Goal: Task Accomplishment & Management: Manage account settings

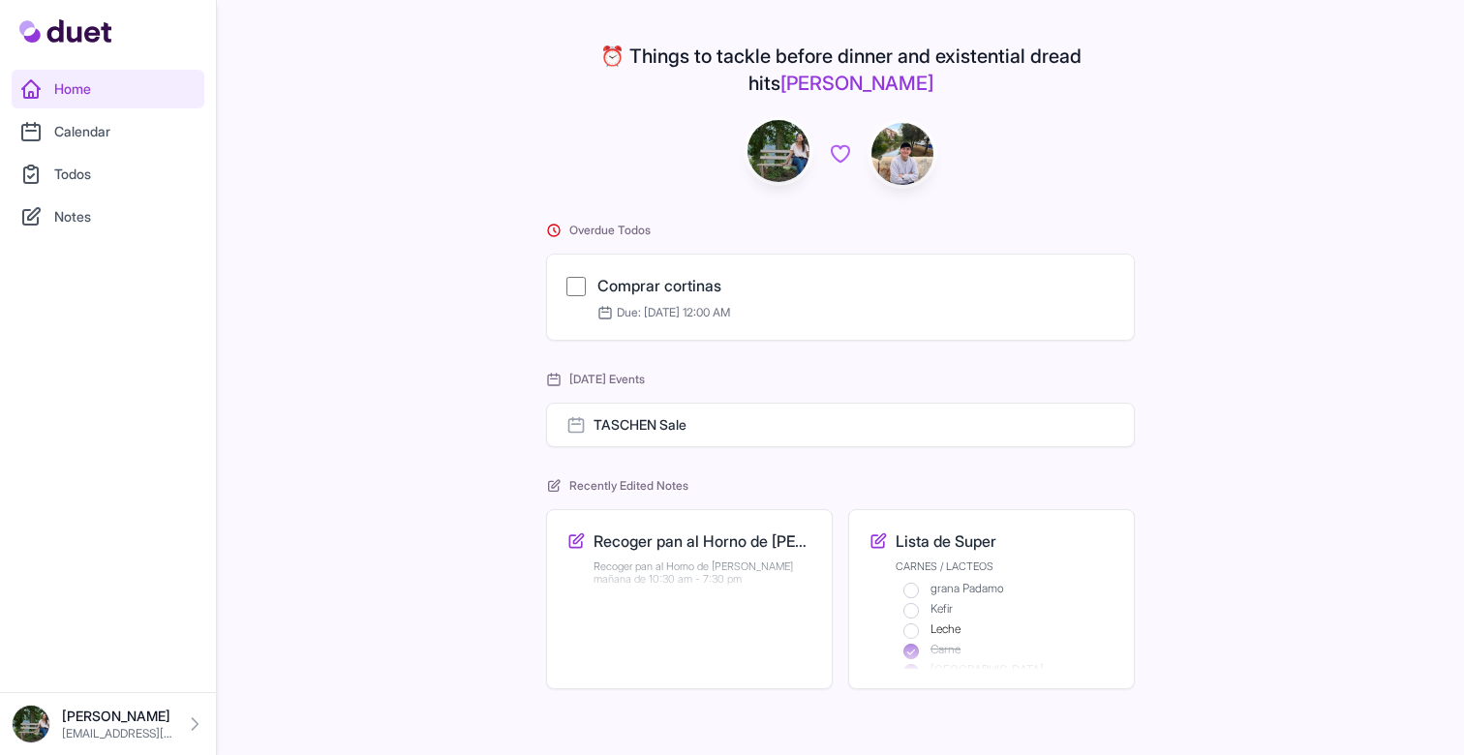
click at [721, 255] on div "Mark as complete Comprar [PERSON_NAME] Due: [DATE] 12:00 AM" at bounding box center [840, 297] width 587 height 85
click at [705, 276] on link "Comprar cortinas" at bounding box center [659, 285] width 124 height 19
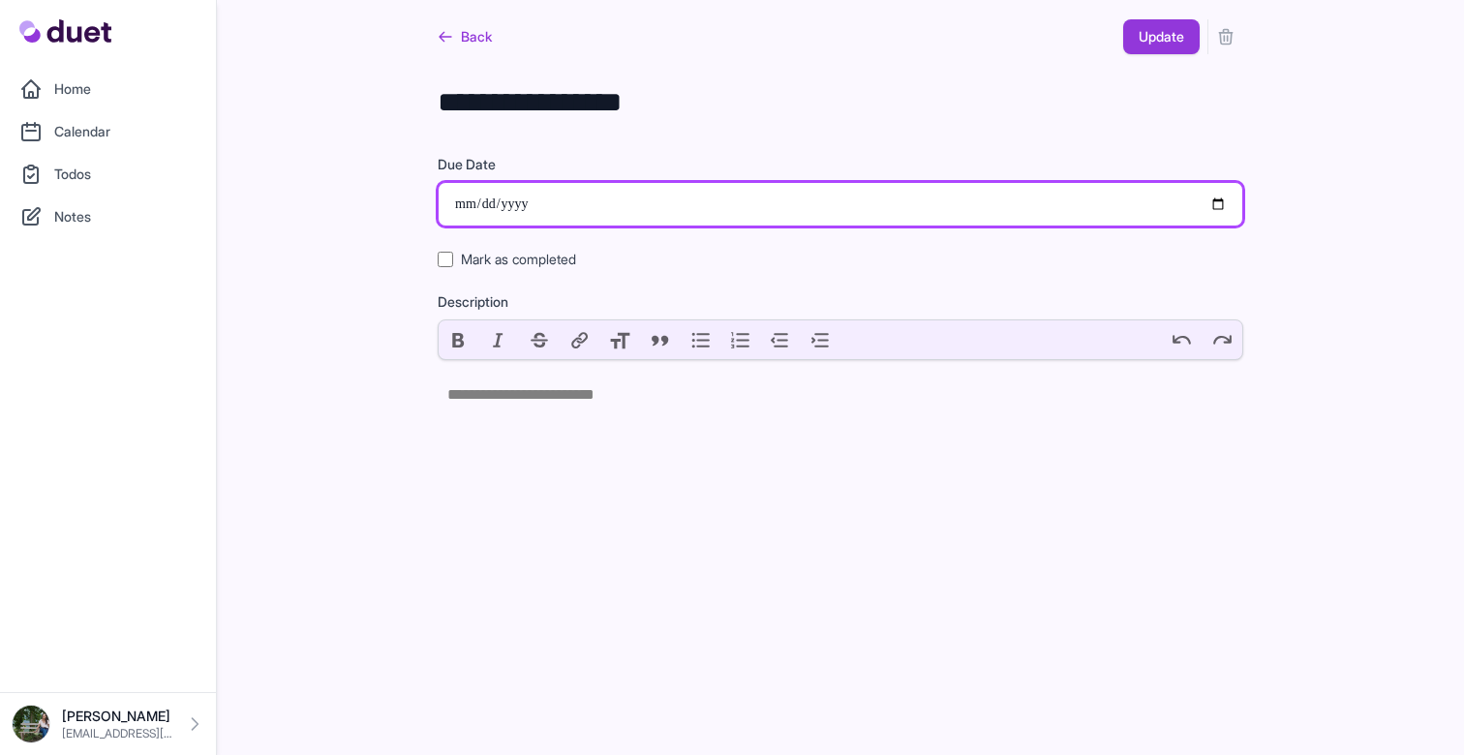
click at [1226, 201] on input "**********" at bounding box center [841, 204] width 806 height 45
type input "**********"
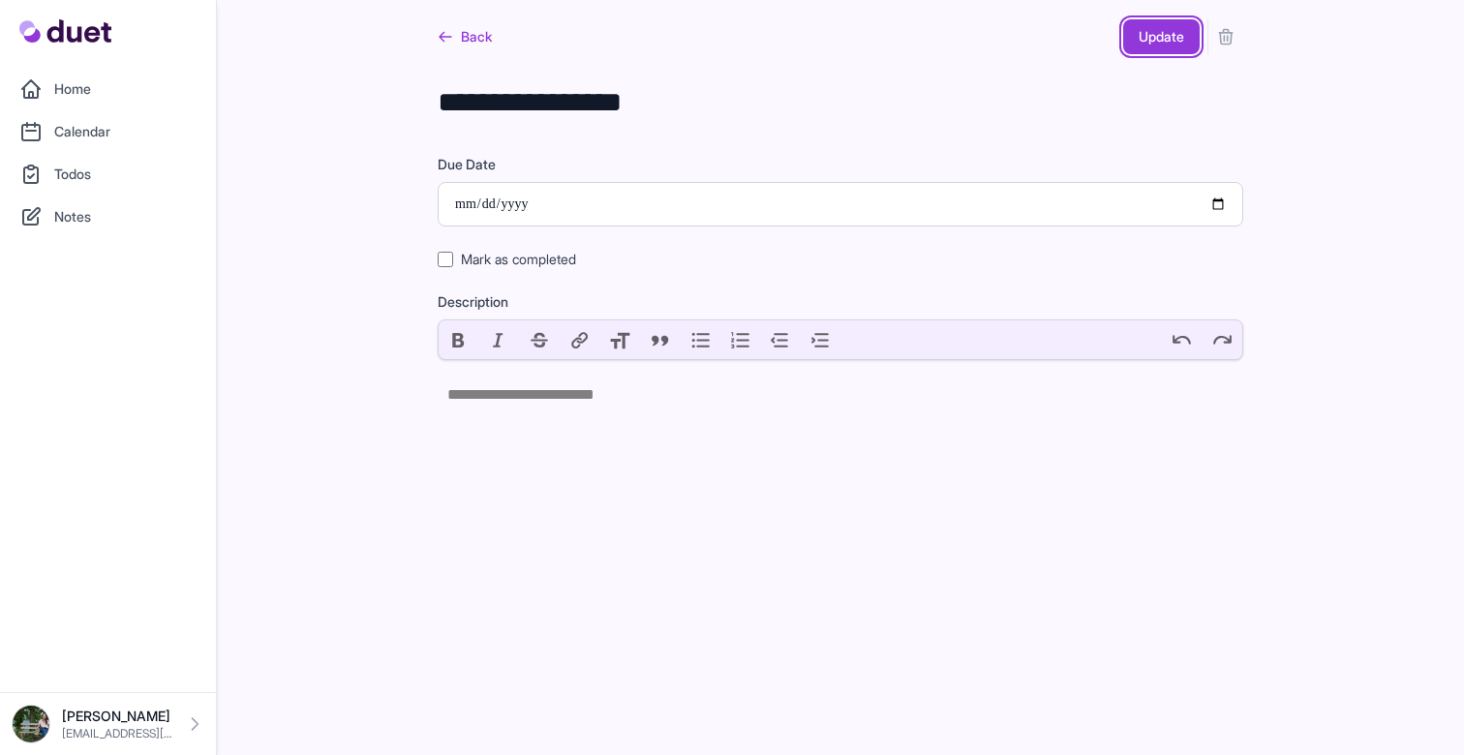
click at [1169, 38] on button "Update" at bounding box center [1161, 36] width 77 height 35
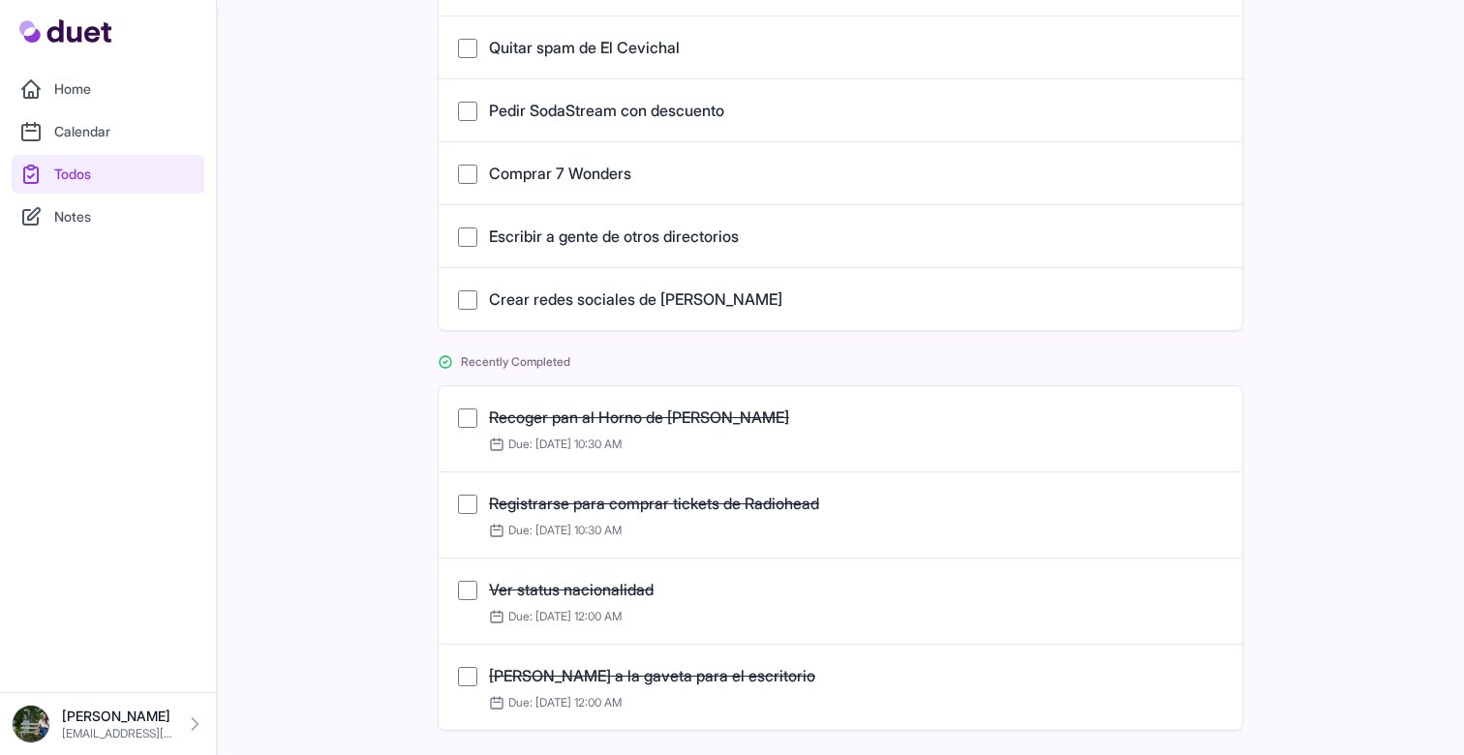
scroll to position [720, 0]
click at [161, 93] on link "Home" at bounding box center [108, 89] width 193 height 39
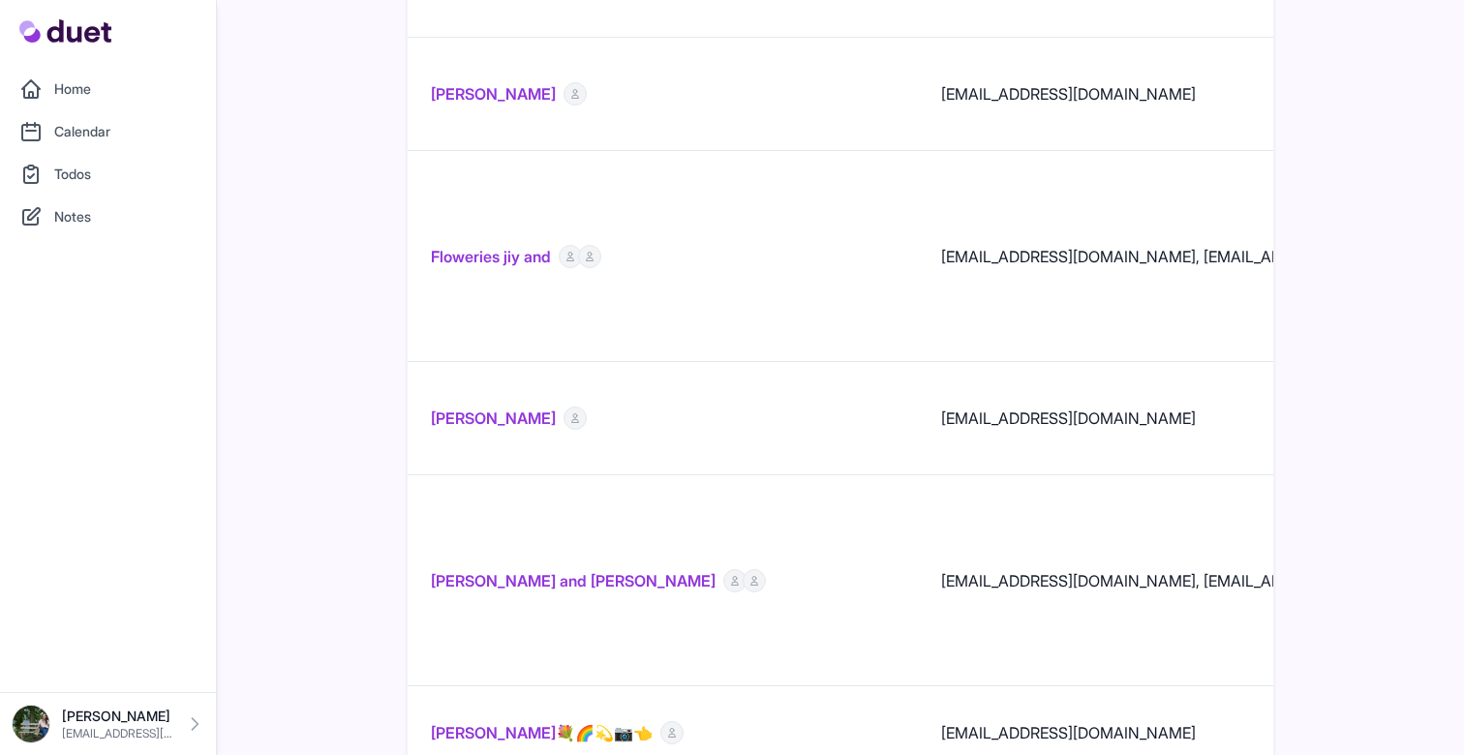
click at [548, 569] on link "[PERSON_NAME] and [PERSON_NAME]" at bounding box center [573, 580] width 285 height 23
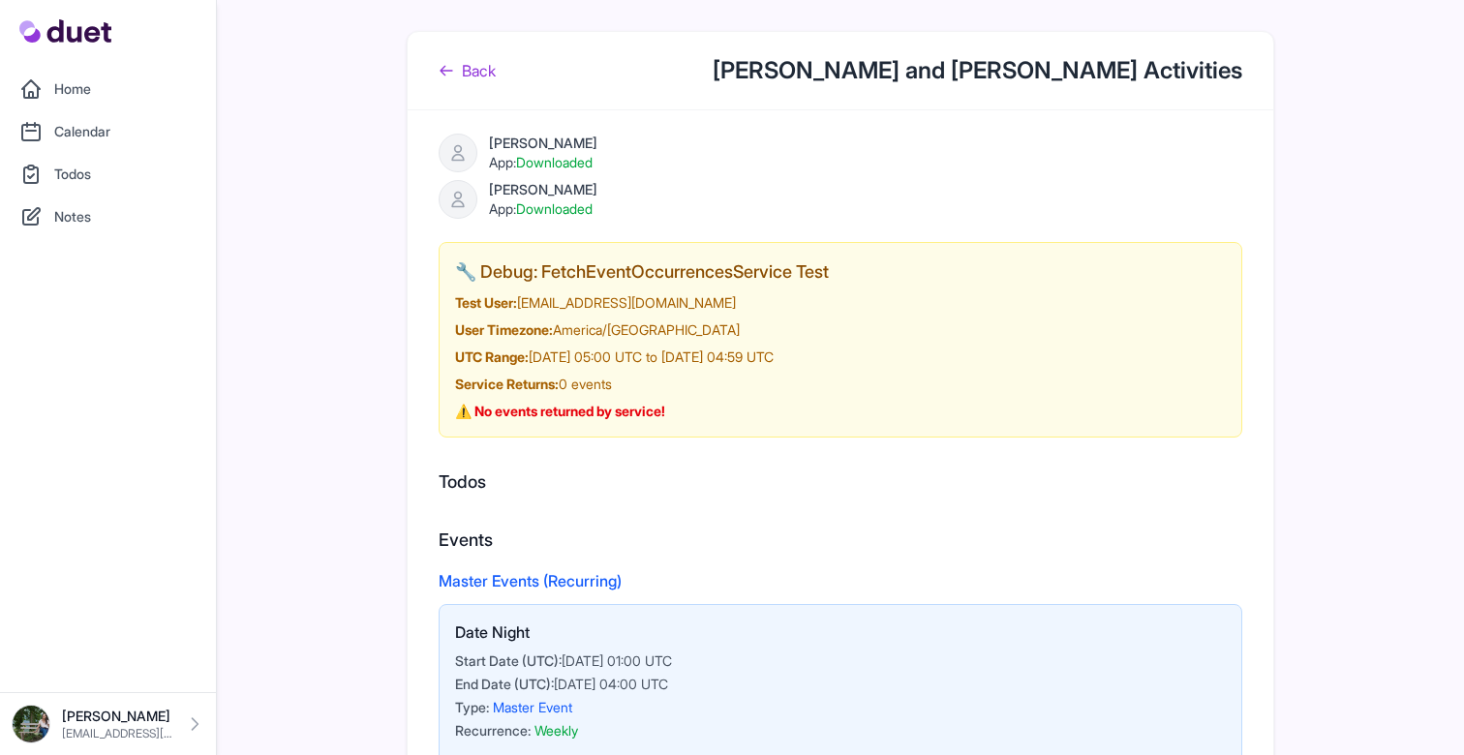
click at [485, 80] on link "Back" at bounding box center [467, 70] width 57 height 23
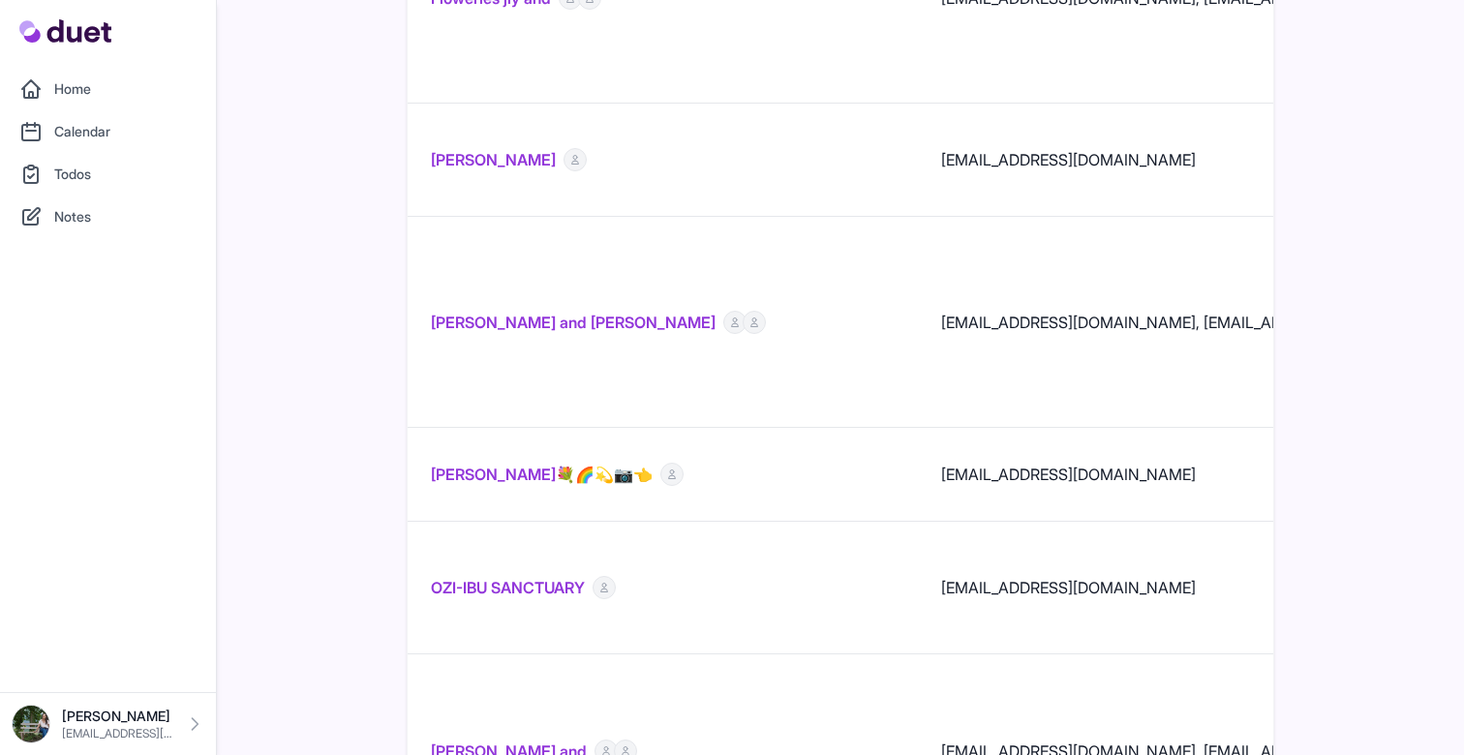
scroll to position [561, 0]
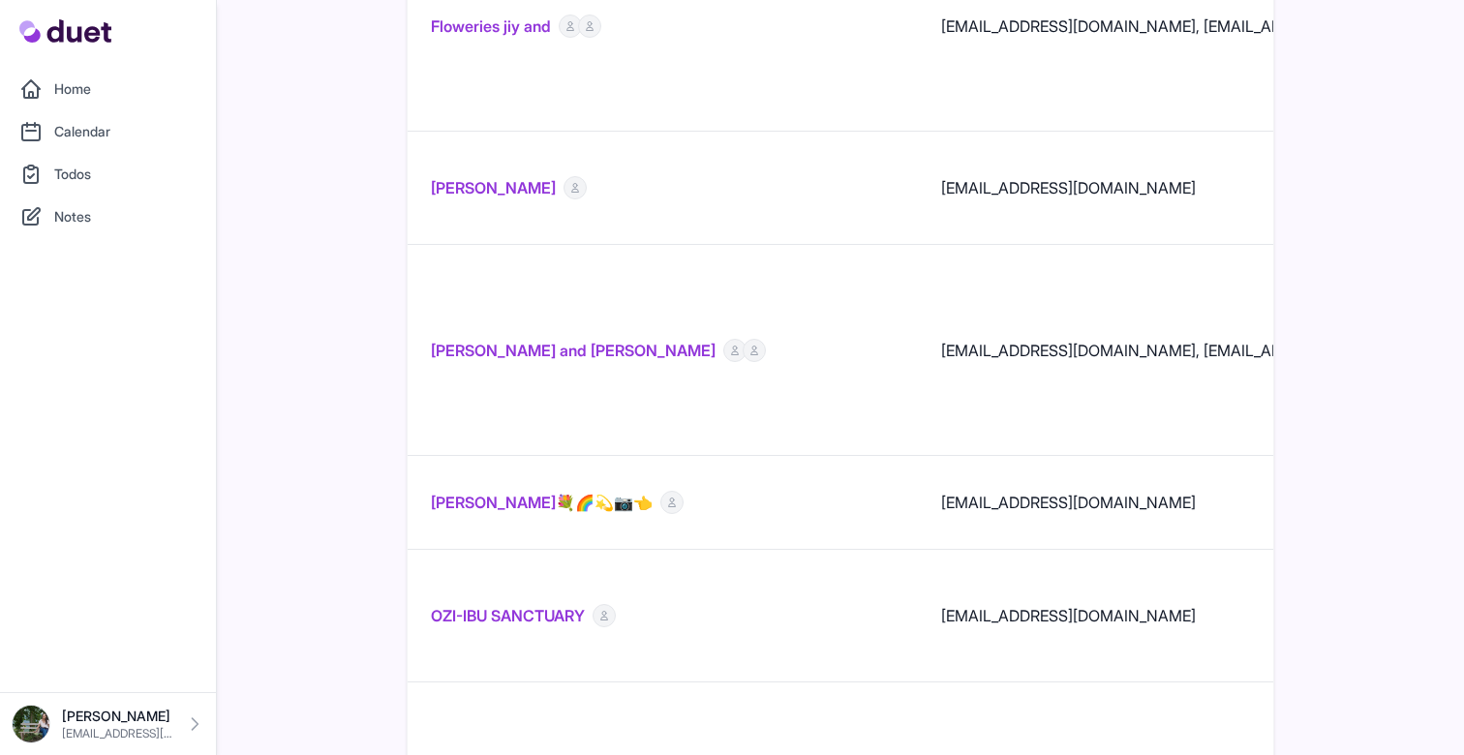
click at [592, 339] on link "Fallon Williams and Cassell King" at bounding box center [573, 350] width 285 height 23
click at [608, 339] on link "Fallon Williams and Cassell King" at bounding box center [573, 350] width 285 height 23
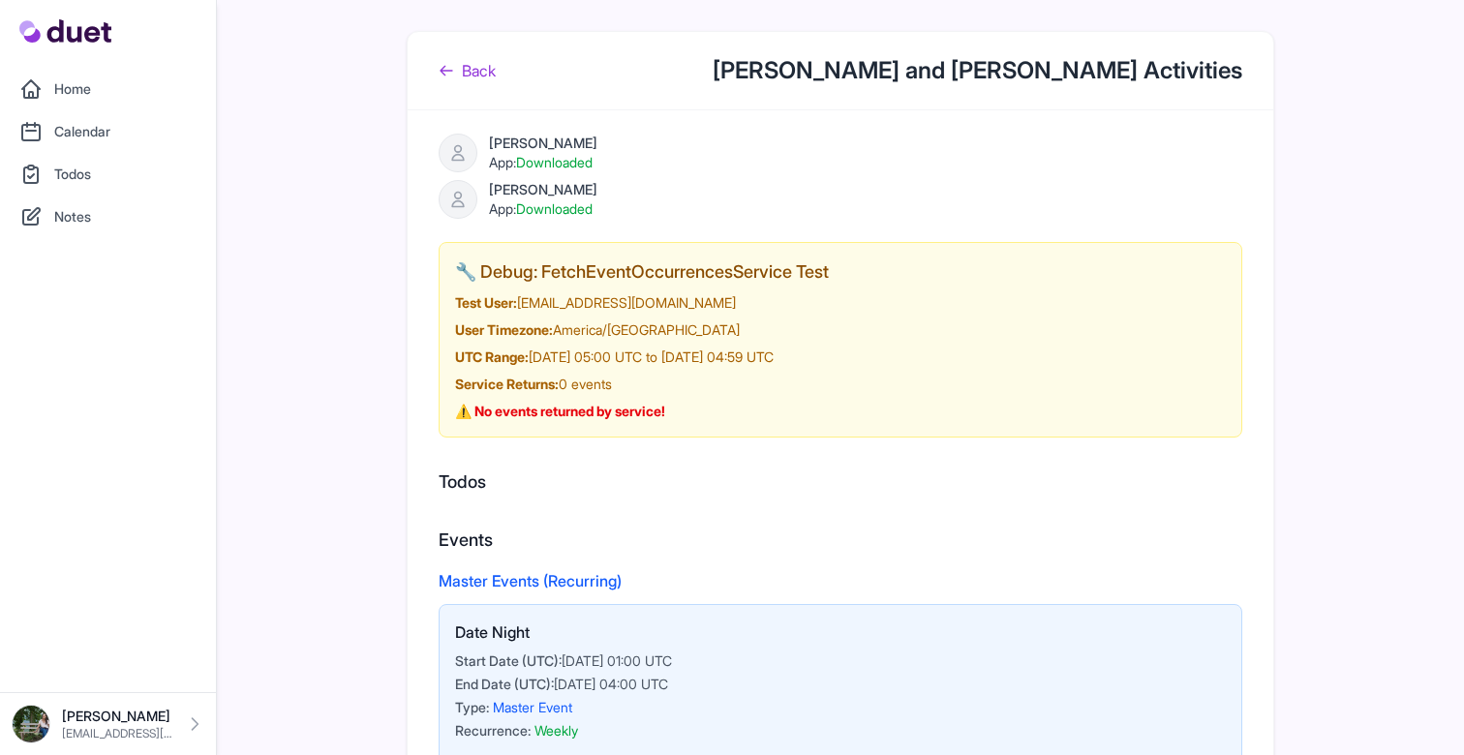
click at [489, 62] on link "Back" at bounding box center [467, 70] width 57 height 23
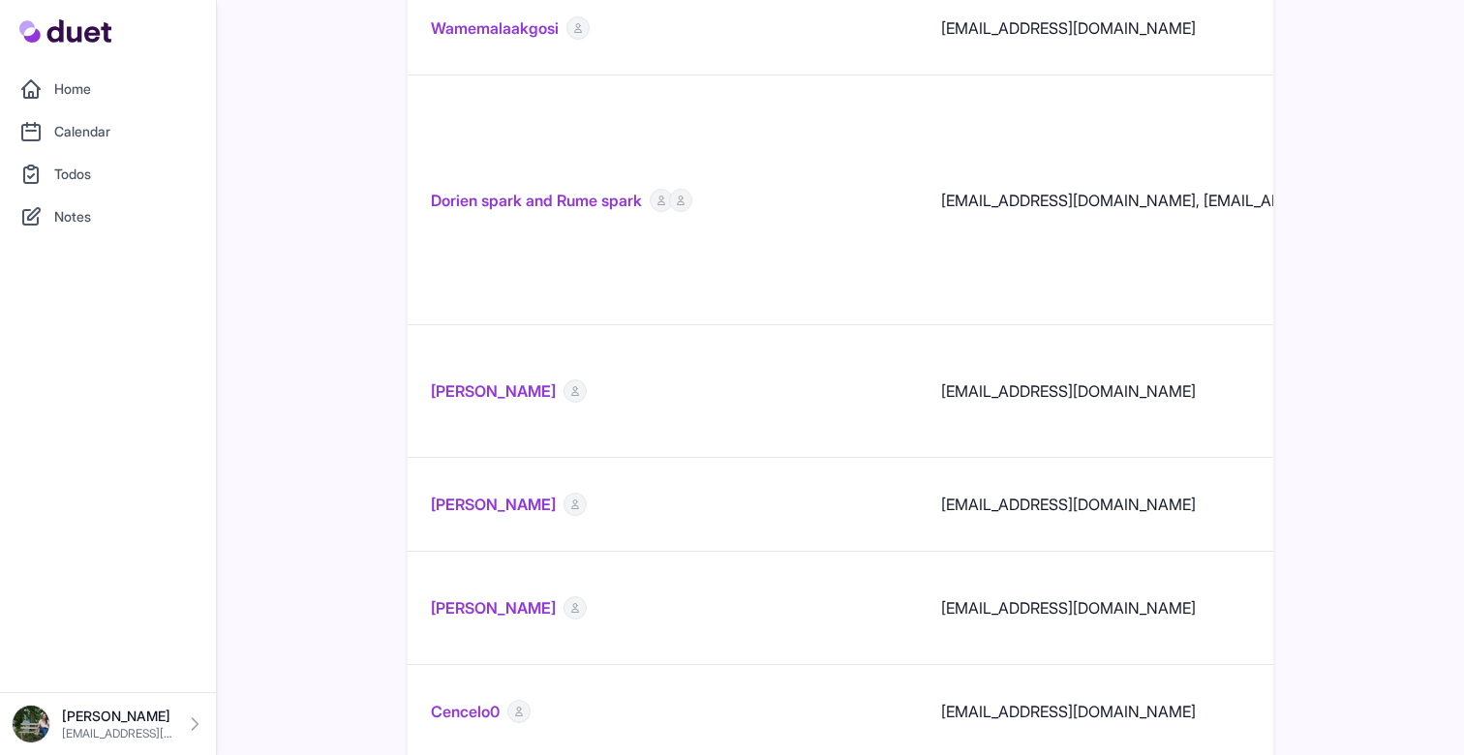
scroll to position [1975, 0]
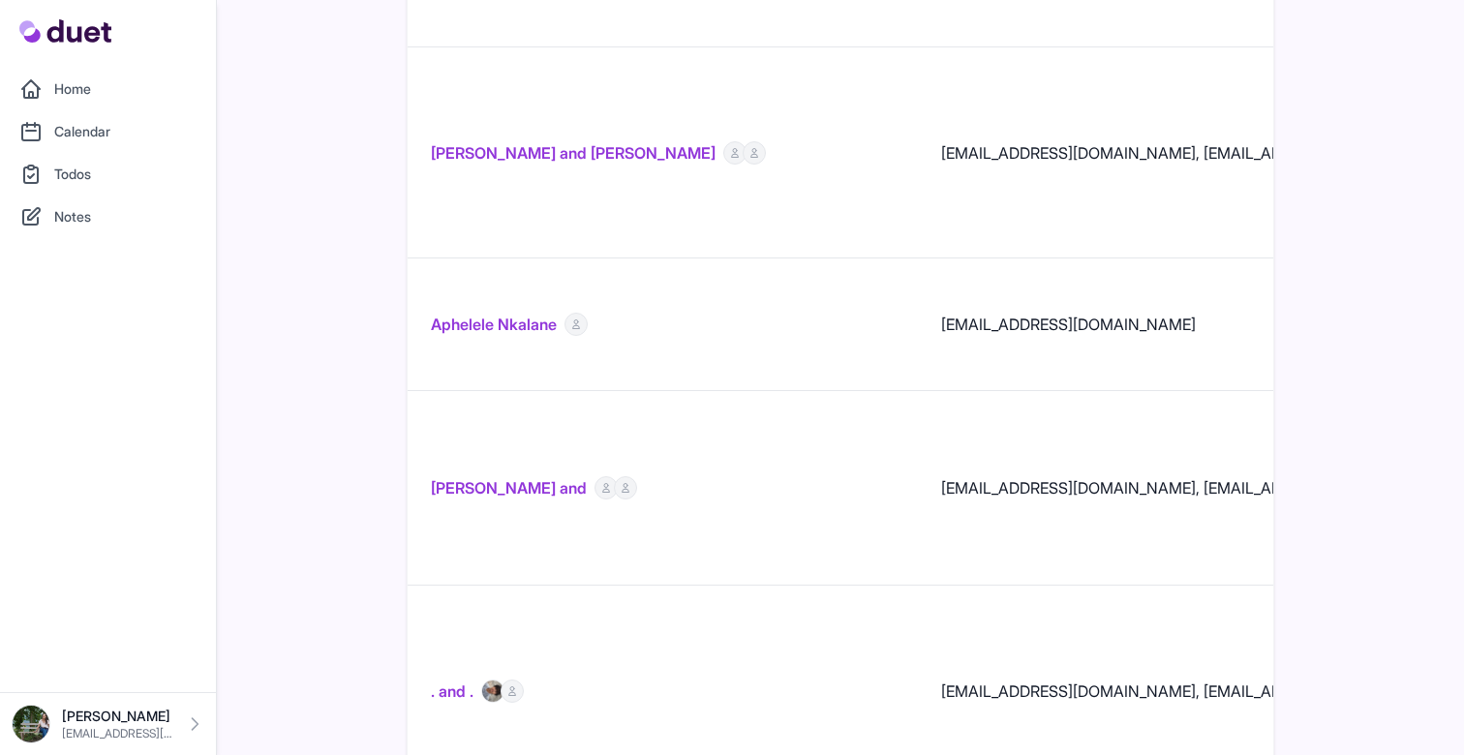
scroll to position [1127, 0]
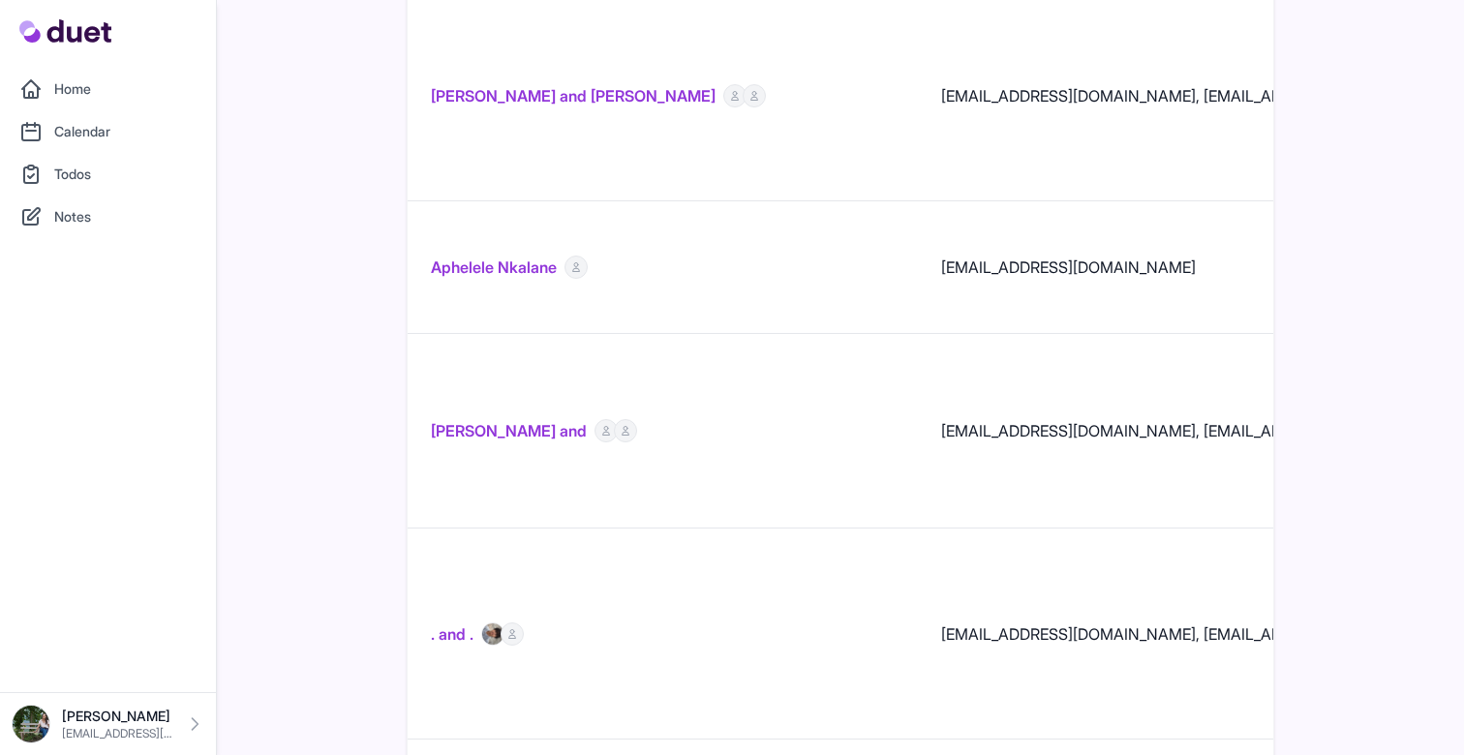
click at [494, 623] on img at bounding box center [492, 634] width 23 height 23
click at [444, 623] on link ". and ." at bounding box center [452, 634] width 43 height 23
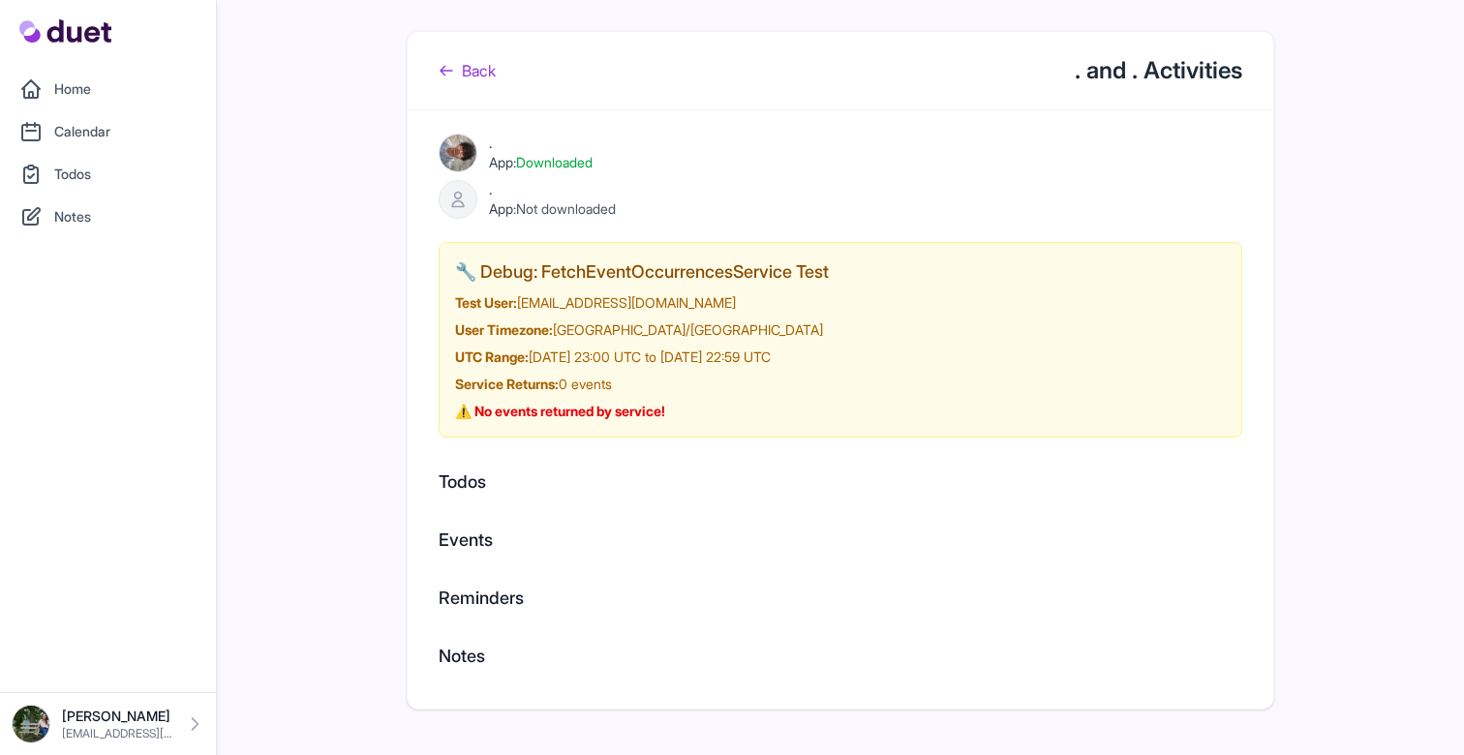
click at [476, 68] on link "Back" at bounding box center [467, 70] width 57 height 23
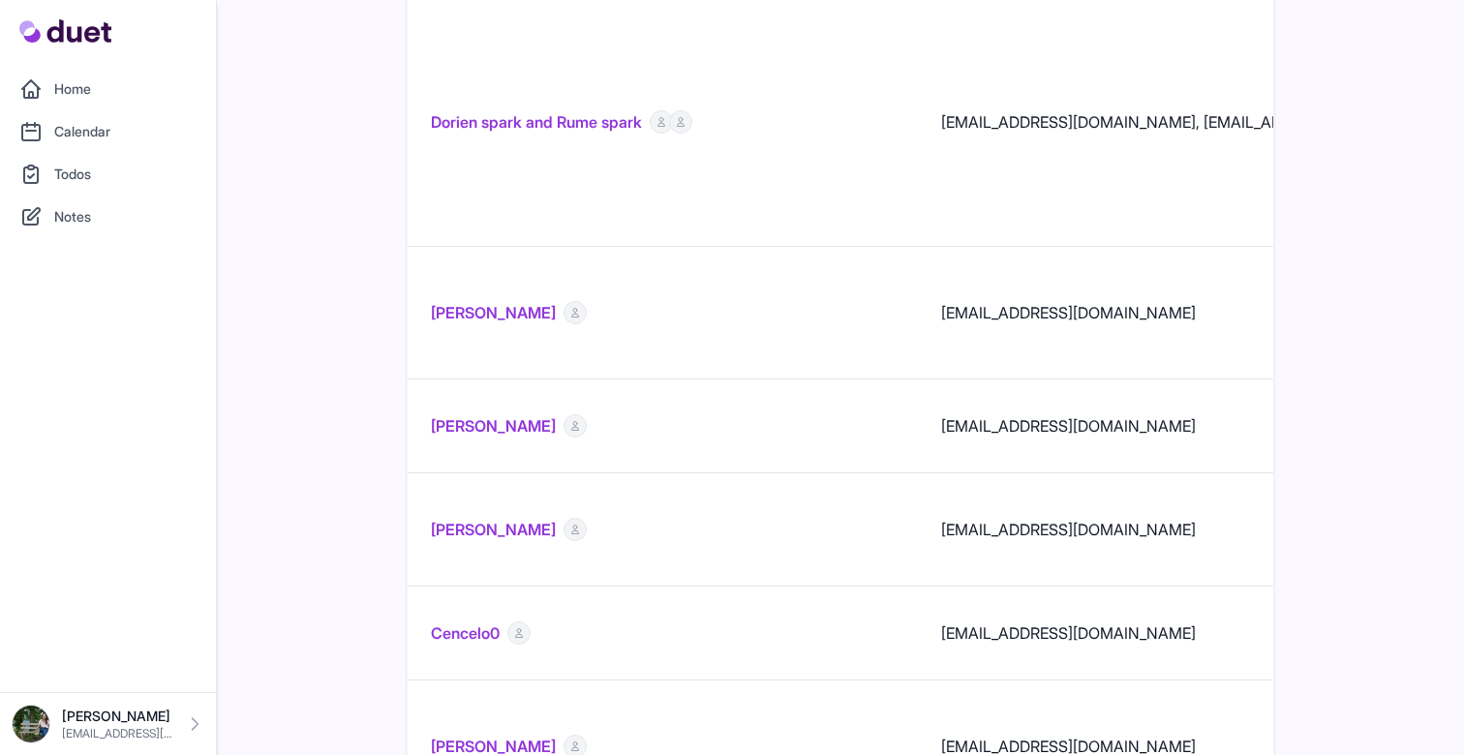
scroll to position [2293, 0]
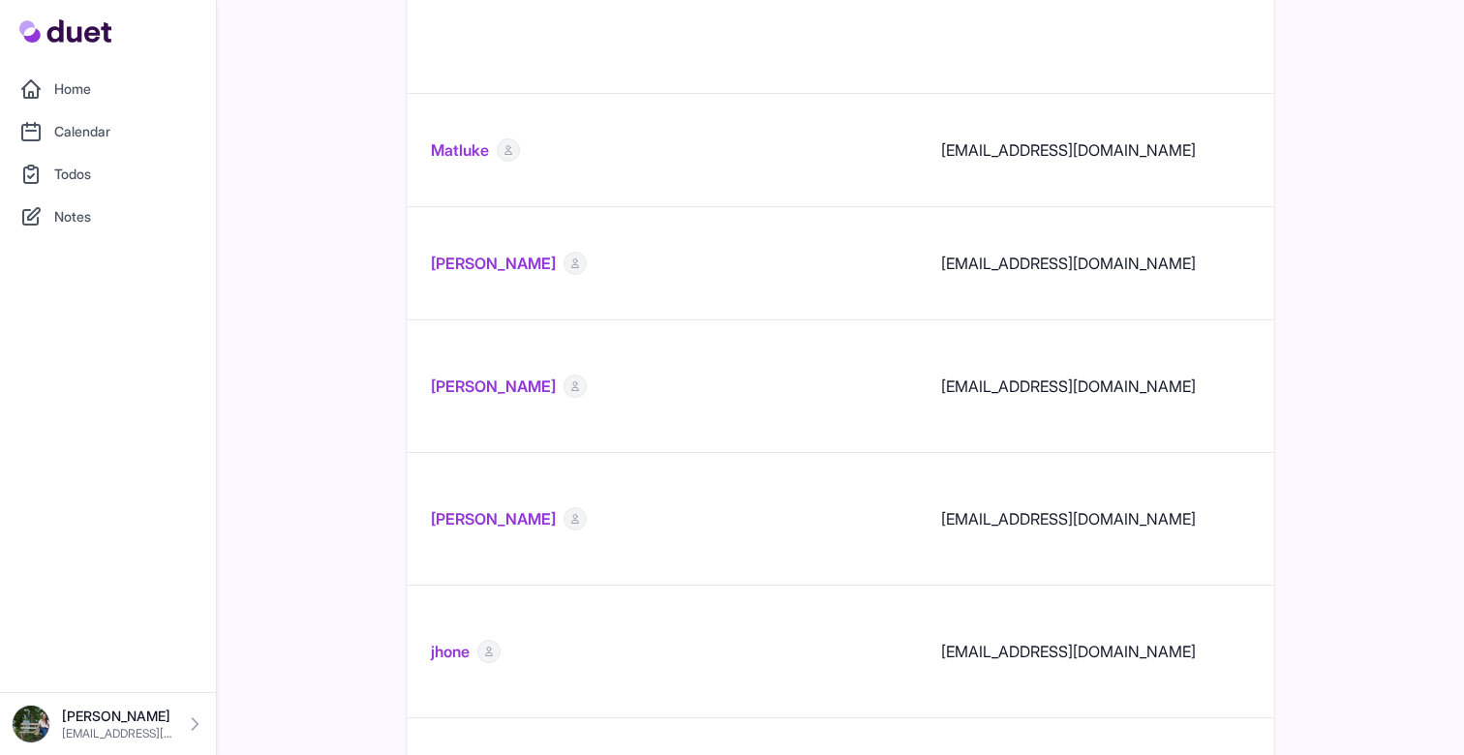
scroll to position [2190, 0]
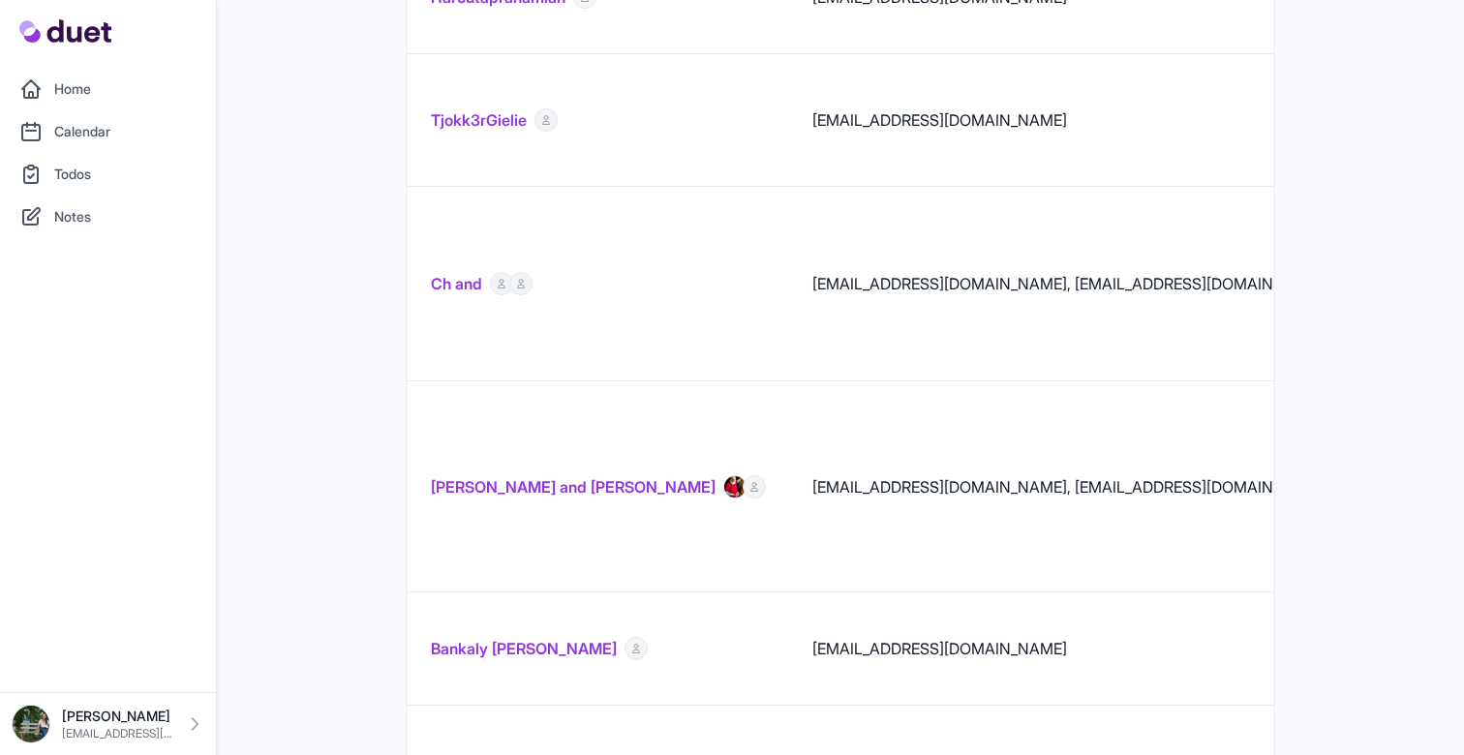
scroll to position [2097, 0]
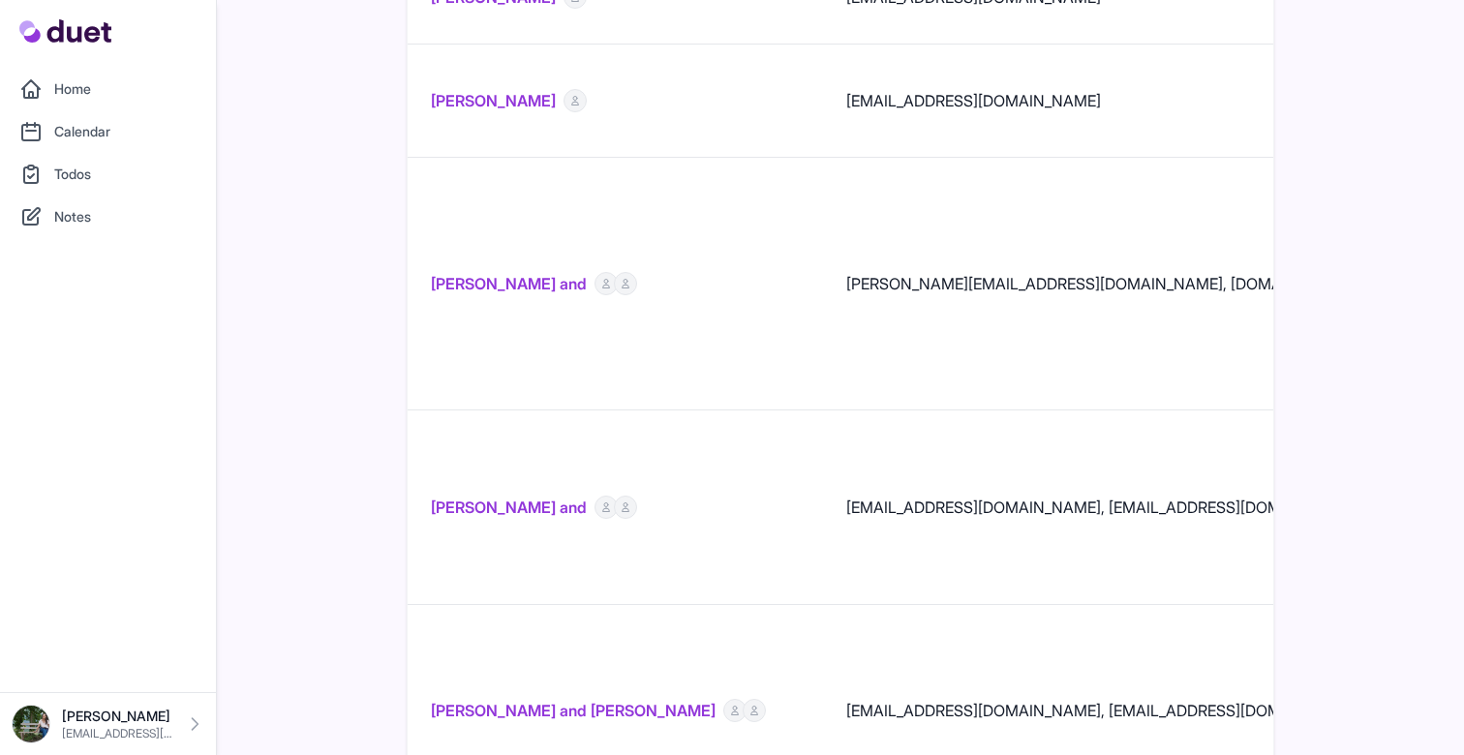
scroll to position [2430, 0]
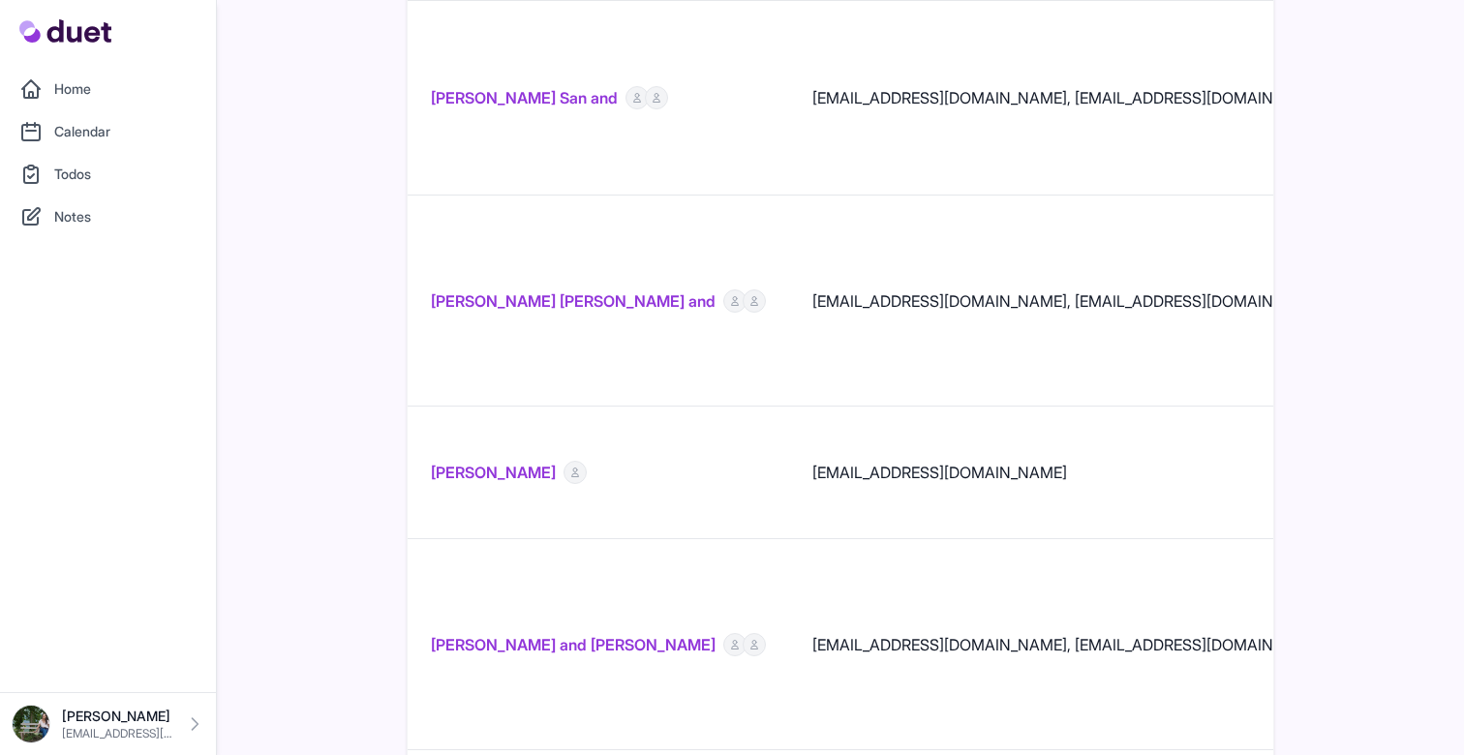
scroll to position [2235, 0]
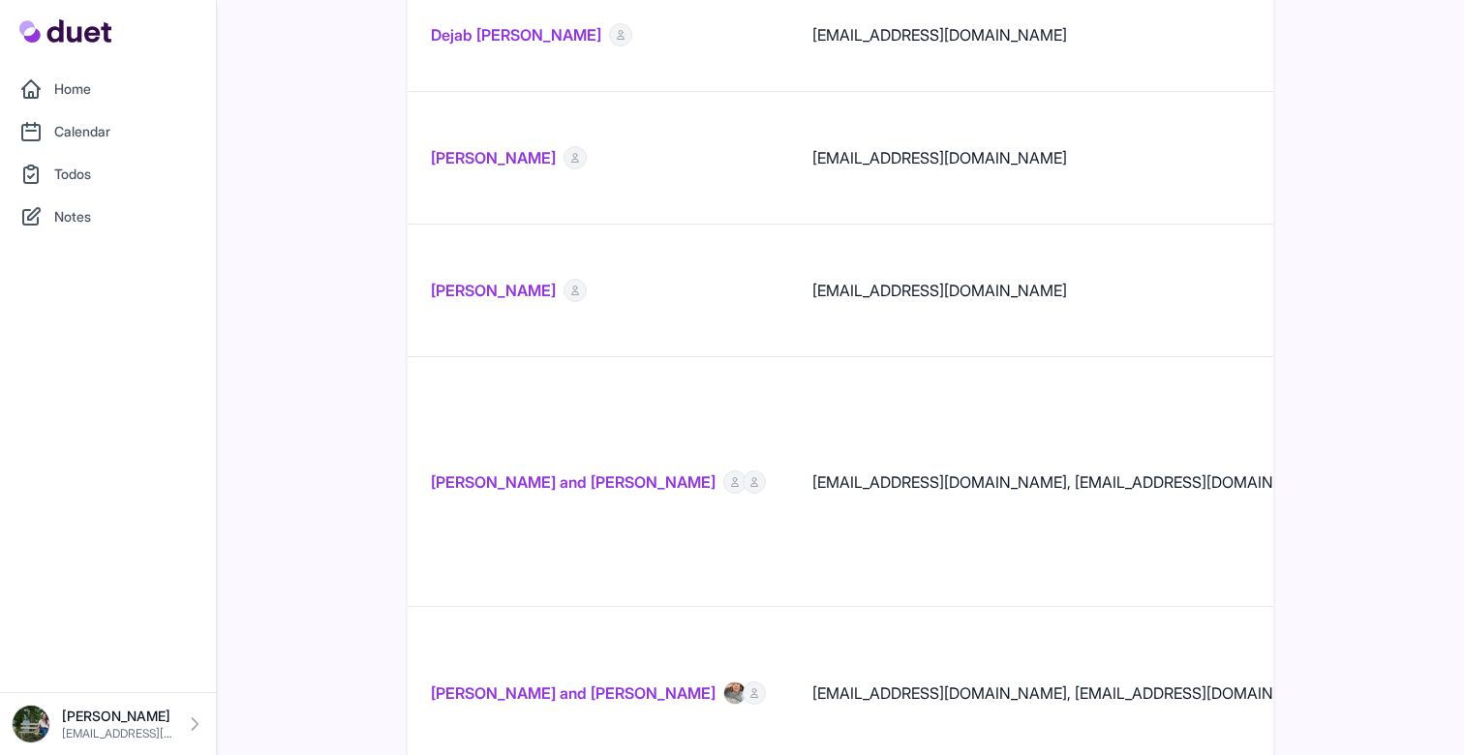
scroll to position [2372, 0]
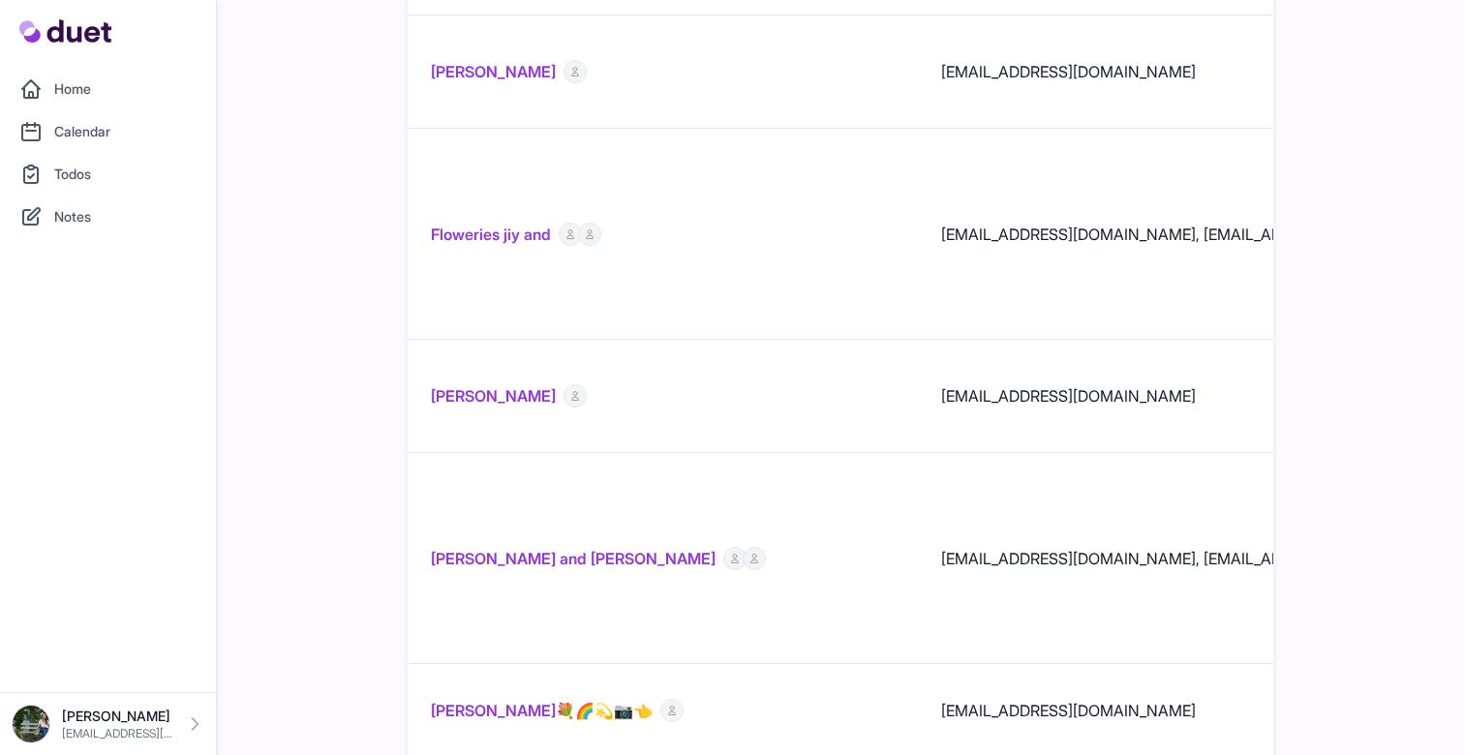
scroll to position [431, 0]
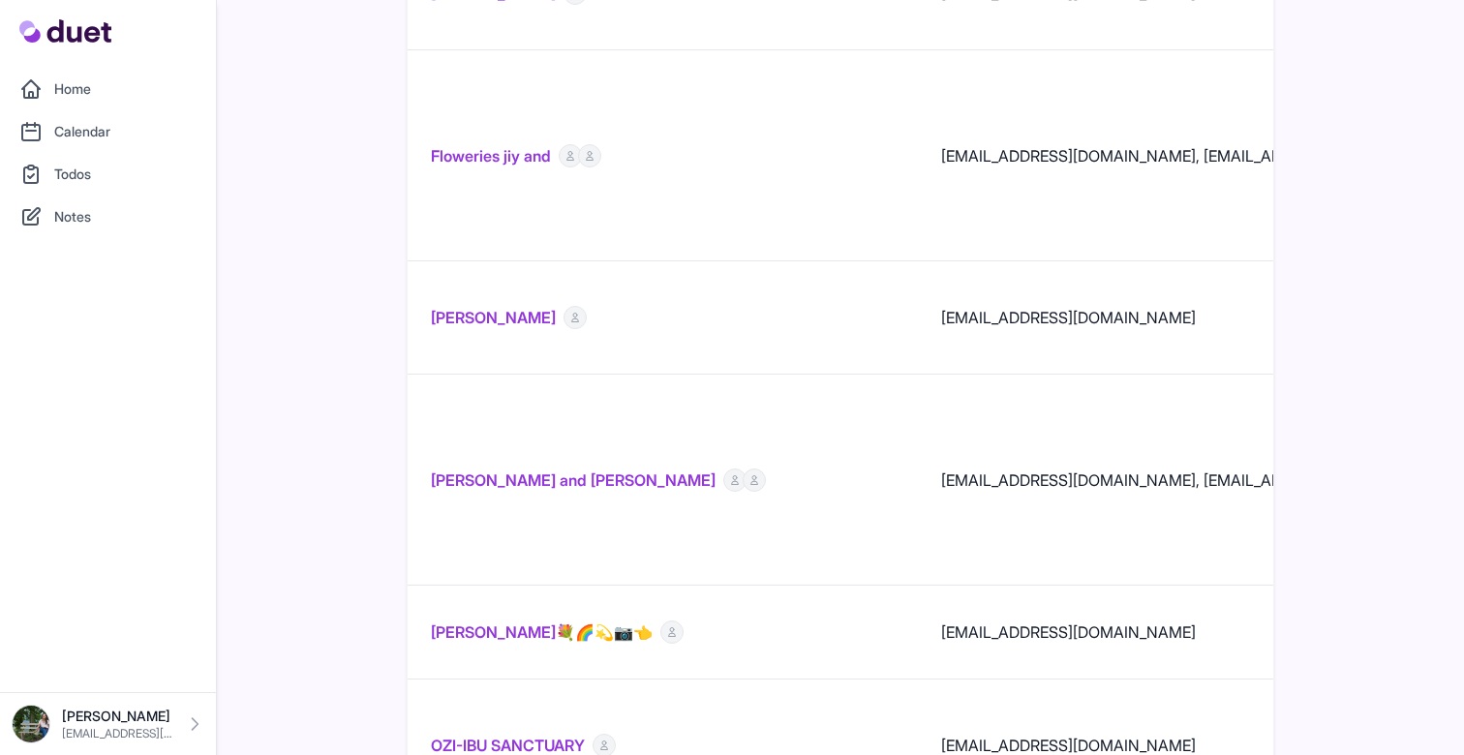
click at [575, 469] on link "[PERSON_NAME] and [PERSON_NAME]" at bounding box center [573, 480] width 285 height 23
